Goal: Submit feedback/report problem: Submit feedback/report problem

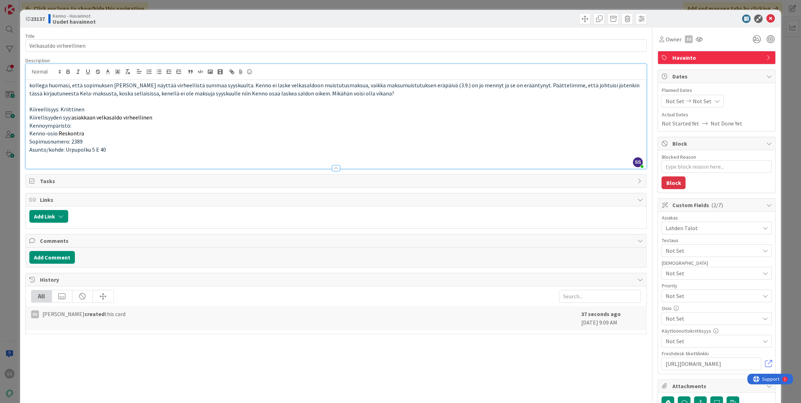
click at [45, 116] on span "Kiirellisyyden syy:" at bounding box center [50, 117] width 42 height 7
click at [40, 116] on span "Kiirellisyyden syy:" at bounding box center [50, 117] width 42 height 7
click at [167, 151] on p "Asunto/kohde: Urpupolku 5 E 40" at bounding box center [336, 150] width 614 height 8
type textarea "x"
click at [771, 20] on div "ID 23137 Kenno - Havainnot Uudet havainnot" at bounding box center [400, 19] width 761 height 18
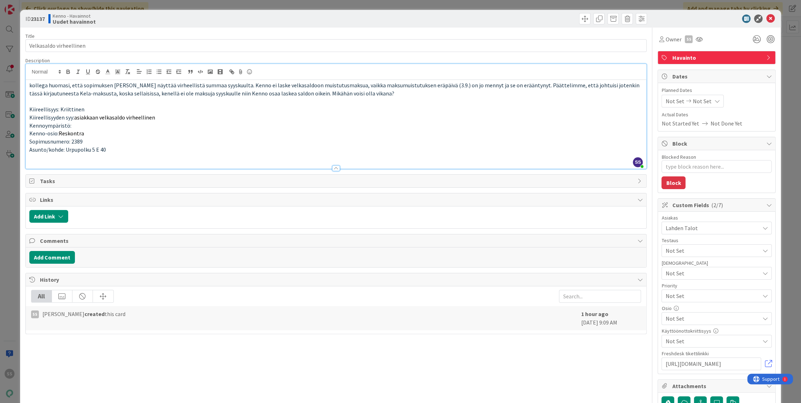
click at [770, 18] on div "ID 23137 Kenno - Havainnot Uudet havainnot" at bounding box center [400, 19] width 761 height 18
click at [766, 19] on icon at bounding box center [770, 18] width 8 height 8
